Goal: Find contact information: Find contact information

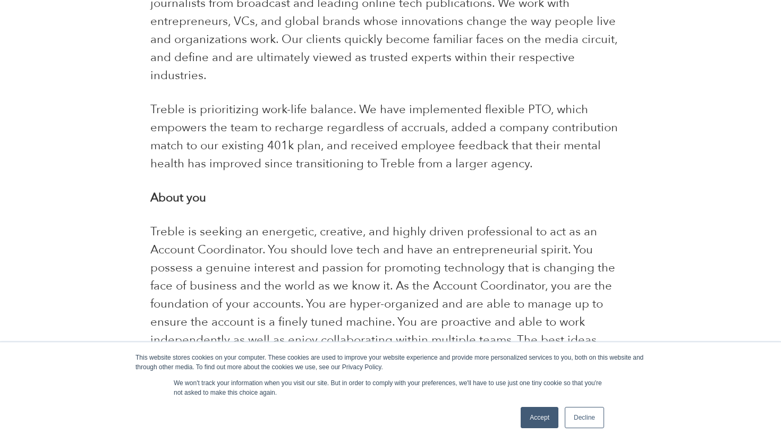
scroll to position [837, 0]
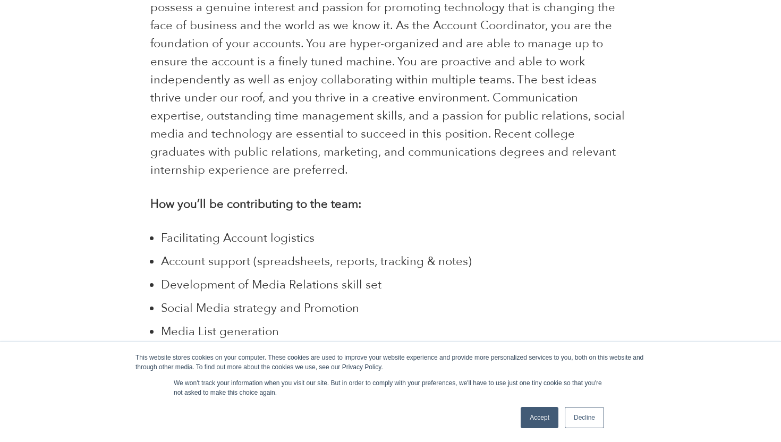
click at [540, 412] on link "Accept" at bounding box center [540, 417] width 38 height 21
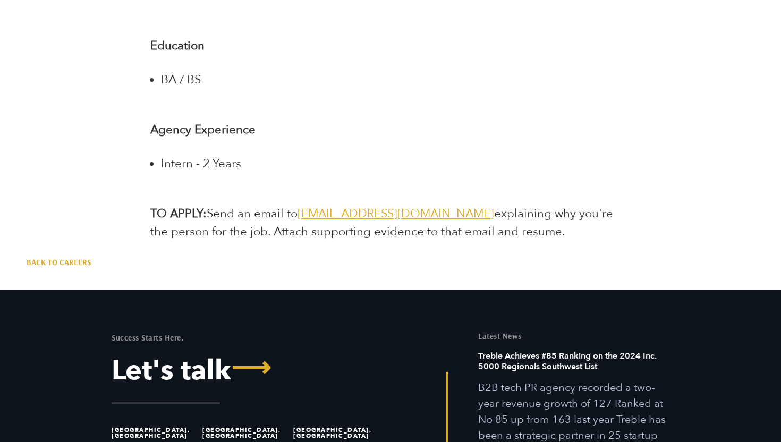
scroll to position [2253, 0]
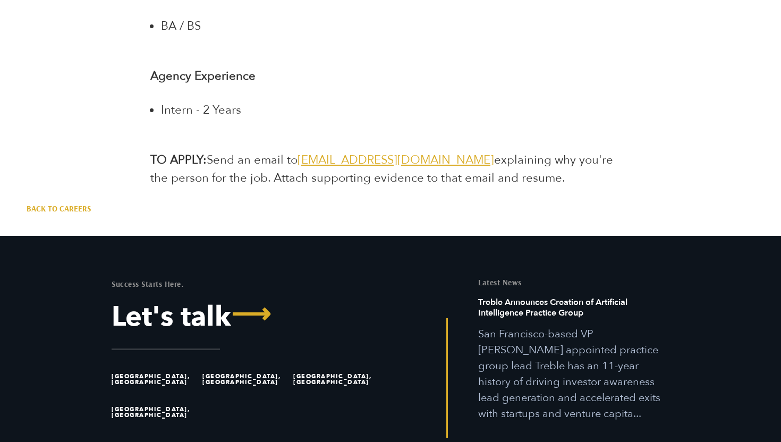
click at [388, 152] on span "[EMAIL_ADDRESS][DOMAIN_NAME]" at bounding box center [396, 160] width 197 height 16
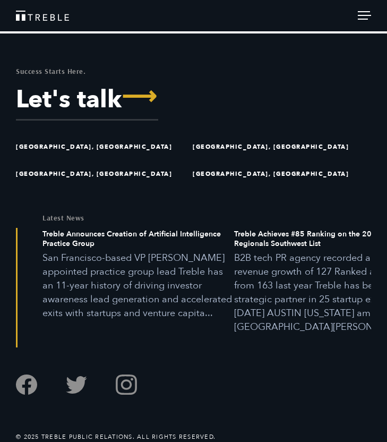
scroll to position [1823, 0]
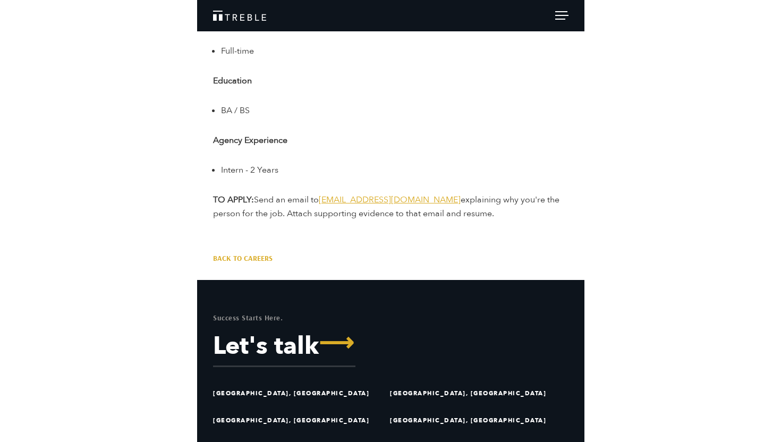
scroll to position [1583, 0]
